Goal: Find specific page/section: Find specific page/section

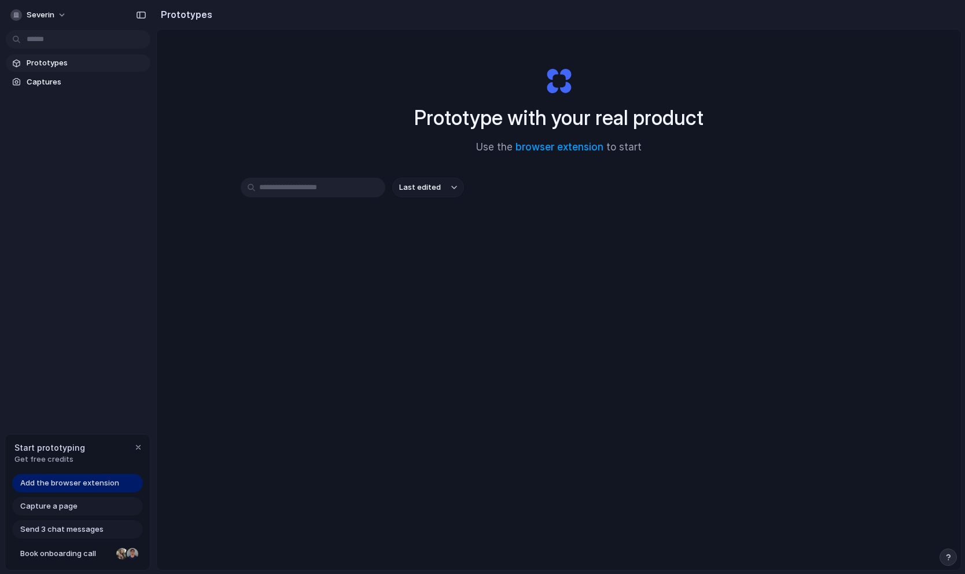
click at [310, 201] on div "Last edited" at bounding box center [559, 229] width 637 height 102
click at [322, 179] on input "text" at bounding box center [313, 188] width 145 height 20
click at [574, 141] on link "browser extension" at bounding box center [560, 147] width 88 height 12
click at [498, 224] on div "Last edited" at bounding box center [559, 229] width 637 height 102
